Goal: Task Accomplishment & Management: Use online tool/utility

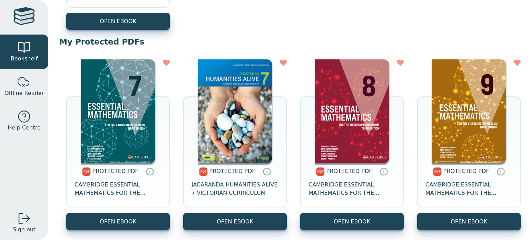
scroll to position [1554, 0]
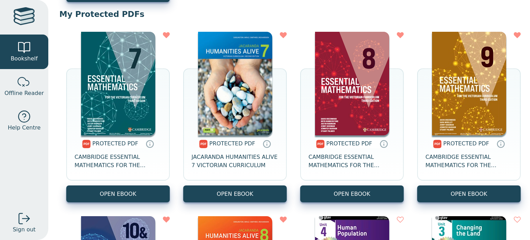
click at [214, 131] on img at bounding box center [235, 84] width 74 height 104
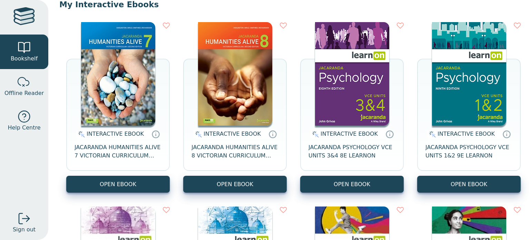
scroll to position [0, 0]
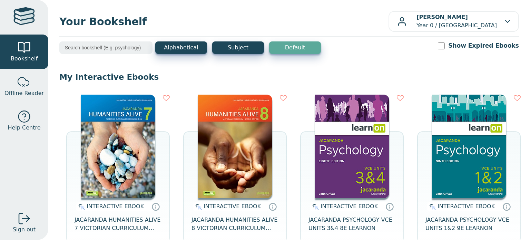
click at [225, 130] on img at bounding box center [235, 147] width 74 height 104
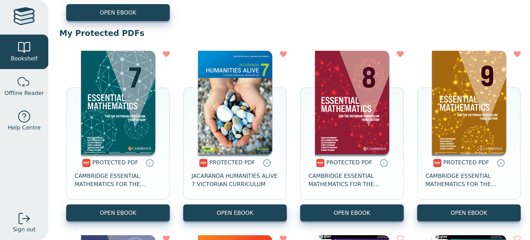
scroll to position [1554, 0]
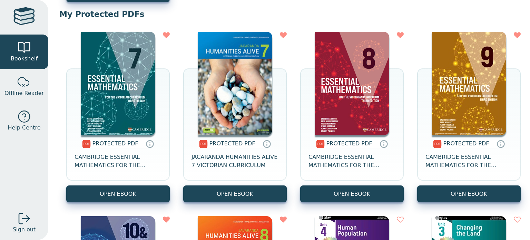
click at [233, 126] on img at bounding box center [235, 84] width 74 height 104
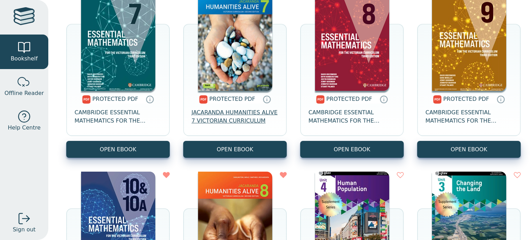
scroll to position [1588, 0]
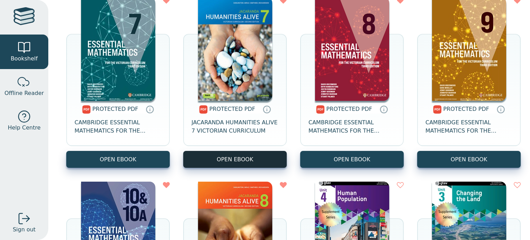
click at [257, 158] on link "OPEN EBOOK" at bounding box center [235, 159] width 104 height 17
click at [38, 41] on link "Bookshelf" at bounding box center [24, 52] width 48 height 35
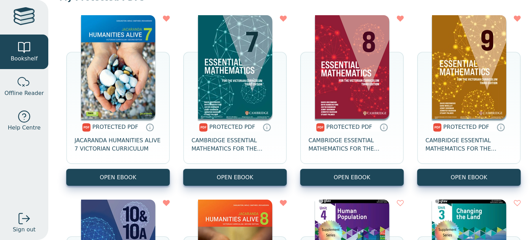
scroll to position [1588, 0]
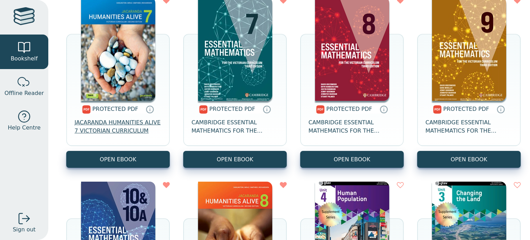
click at [121, 123] on span "JACARANDA HUMANITIES ALIVE 7 VICTORIAN CURRICULUM" at bounding box center [118, 126] width 87 height 17
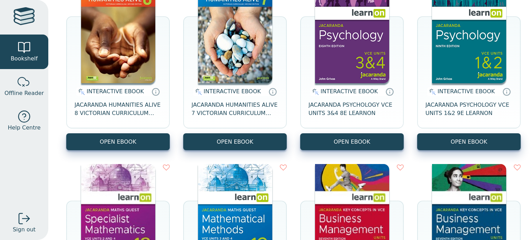
scroll to position [138, 0]
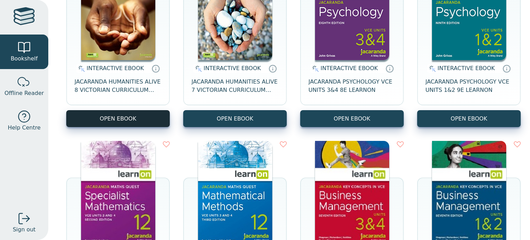
click at [130, 115] on button "OPEN EBOOK" at bounding box center [118, 118] width 104 height 17
